Goal: Information Seeking & Learning: Understand process/instructions

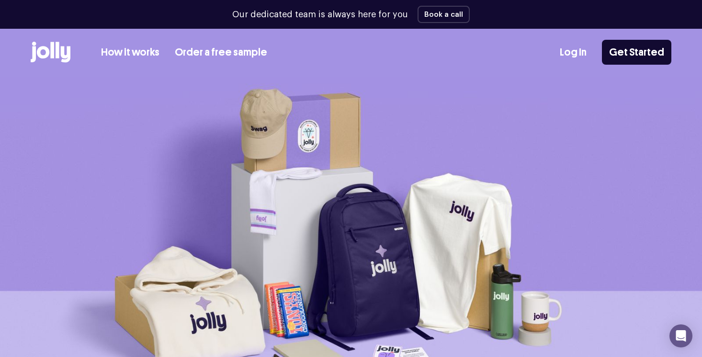
click at [146, 54] on link "How it works" at bounding box center [130, 53] width 58 height 16
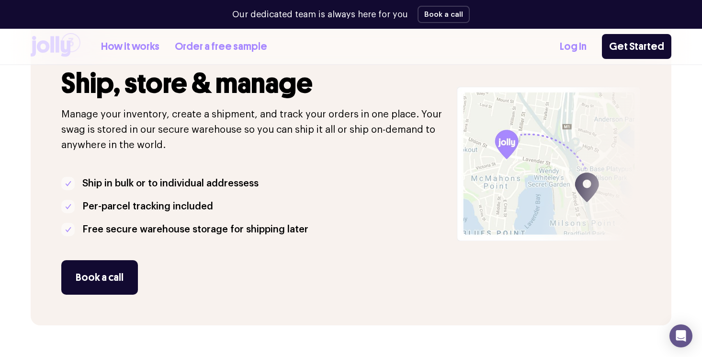
scroll to position [855, 0]
